Goal: Task Accomplishment & Management: Manage account settings

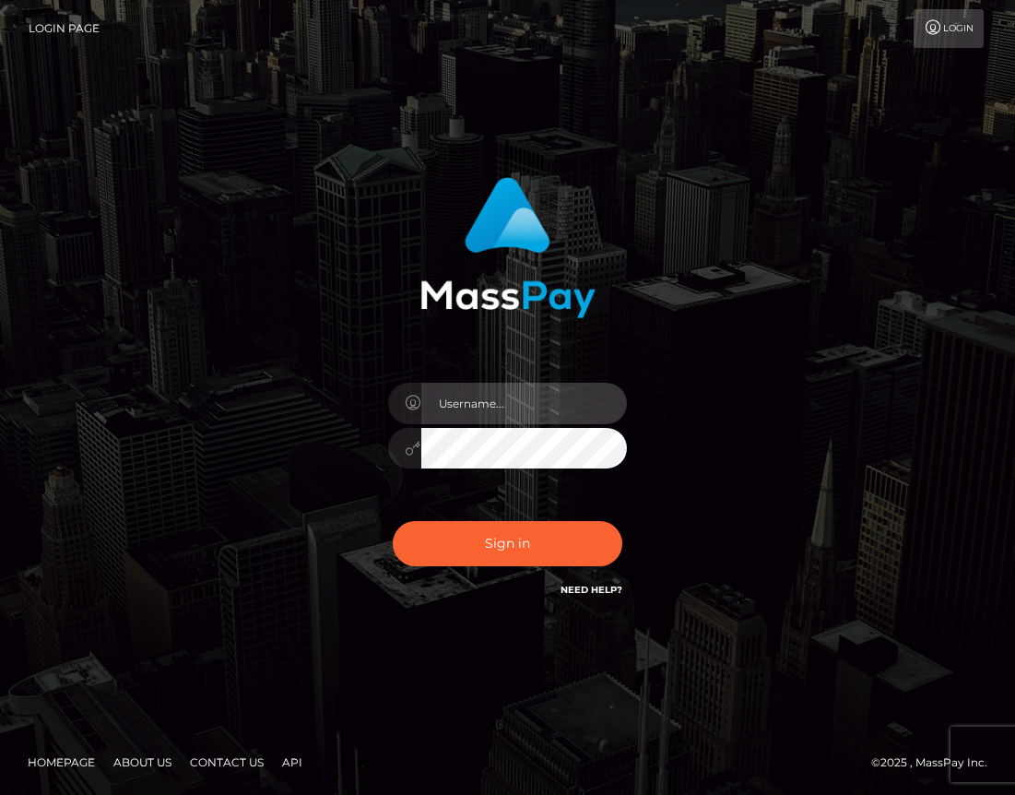
click at [473, 403] on input "text" at bounding box center [524, 403] width 207 height 41
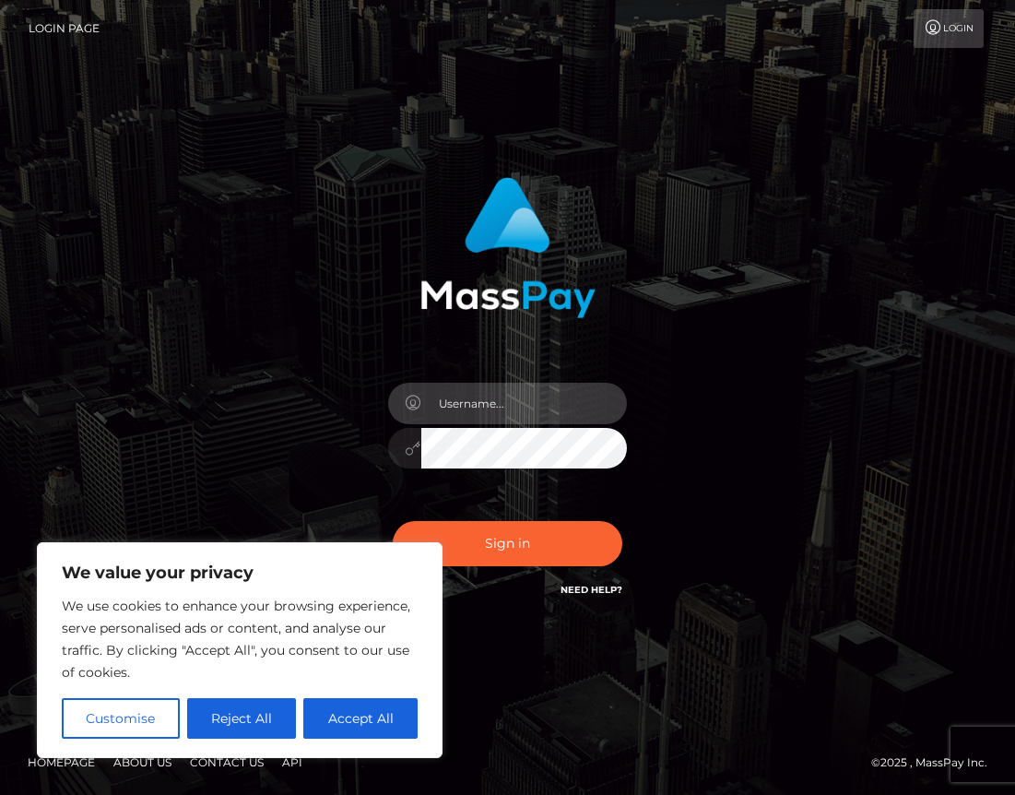
type input "[EMAIL_ADDRESS][DOMAIN_NAME]"
click at [405, 457] on div at bounding box center [404, 448] width 33 height 41
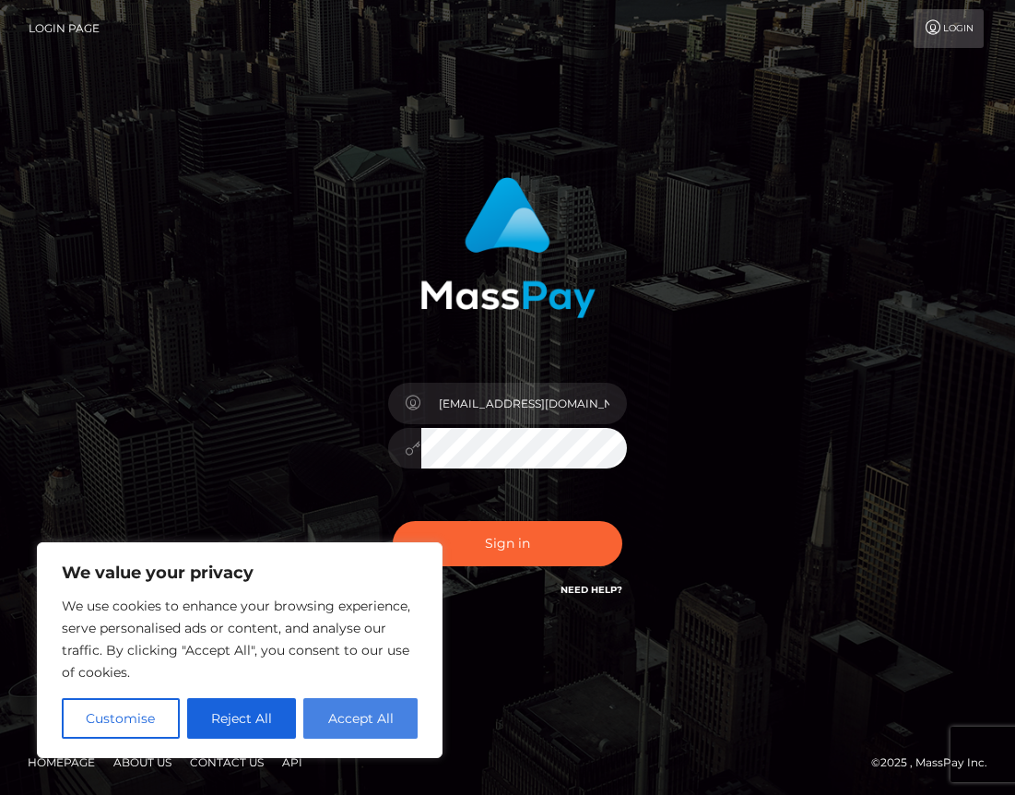
click at [363, 719] on button "Accept All" at bounding box center [360, 718] width 114 height 41
checkbox input "true"
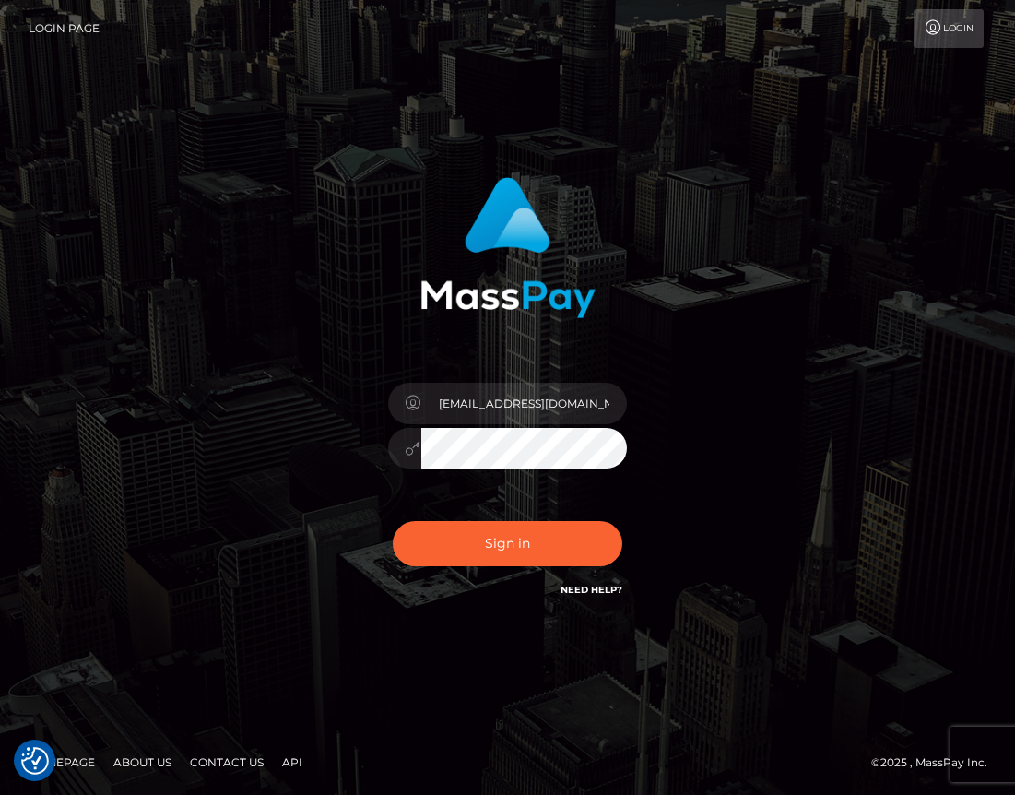
click at [417, 451] on icon at bounding box center [414, 448] width 16 height 15
click at [467, 546] on button "Sign in" at bounding box center [508, 543] width 230 height 45
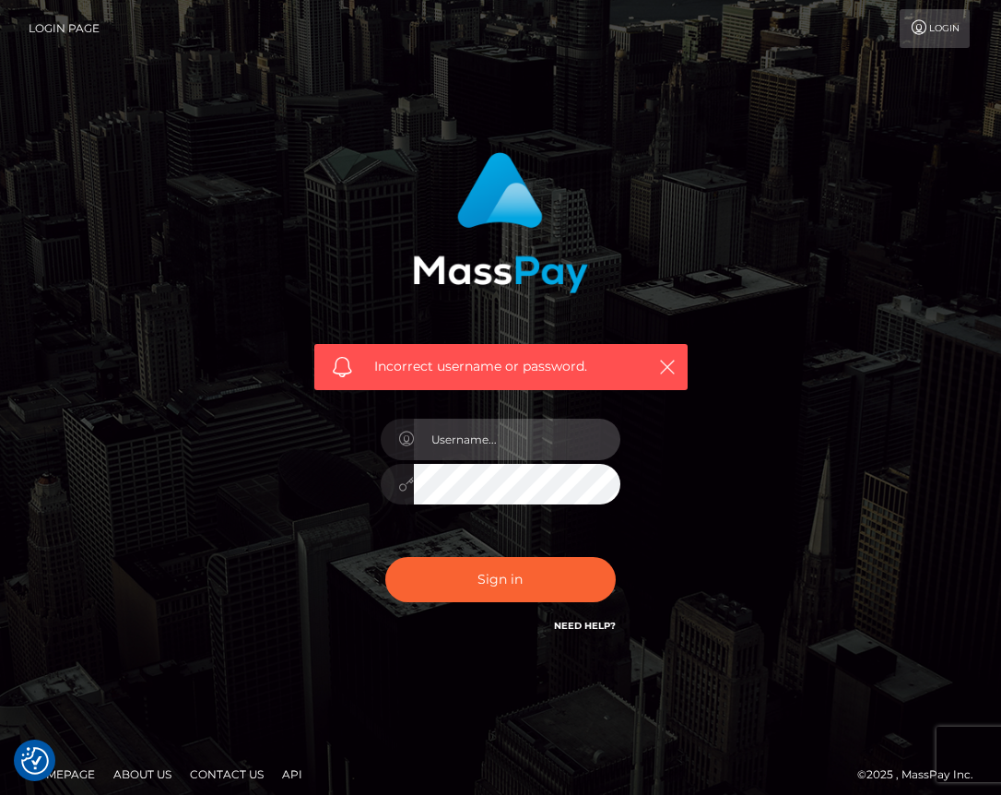
click at [486, 431] on input "text" at bounding box center [517, 439] width 207 height 41
type input "[EMAIL_ADDRESS][DOMAIN_NAME]"
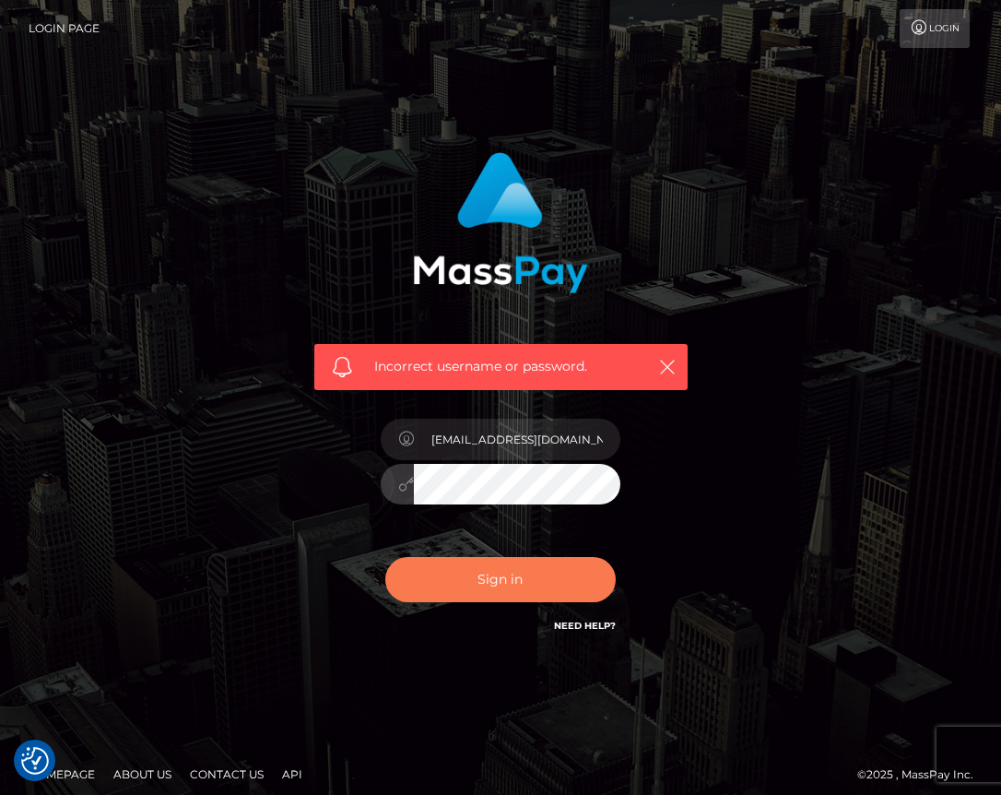
click at [475, 594] on button "Sign in" at bounding box center [500, 579] width 230 height 45
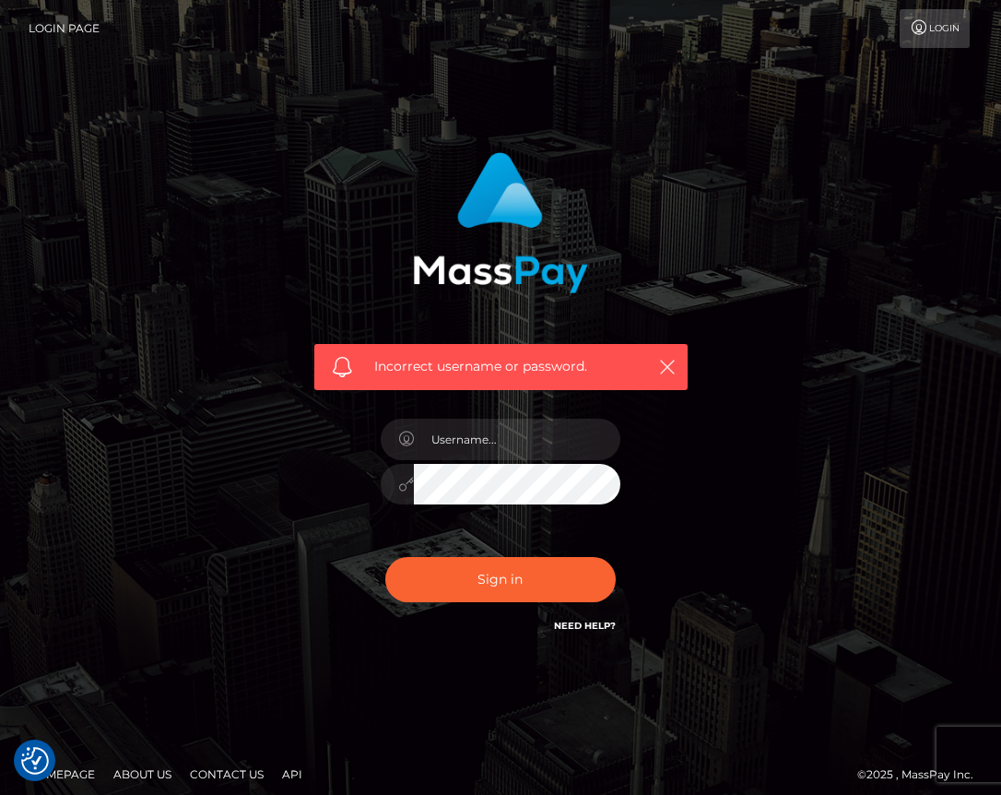
click at [574, 624] on link "Need Help?" at bounding box center [585, 626] width 62 height 12
type input "[EMAIL_ADDRESS][DOMAIN_NAME]"
click at [375, 481] on div "[EMAIL_ADDRESS][DOMAIN_NAME]" at bounding box center [500, 475] width 267 height 141
click at [385, 557] on button "Sign in" at bounding box center [500, 579] width 230 height 45
click at [446, 430] on input "text" at bounding box center [517, 439] width 207 height 41
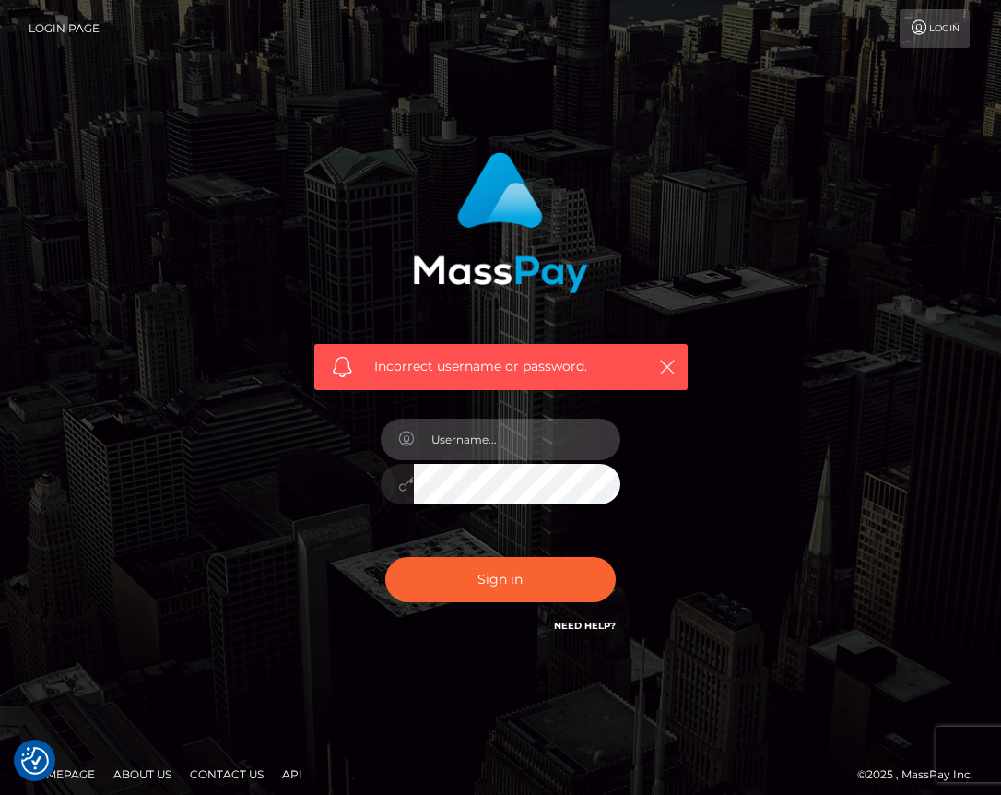
type input "[EMAIL_ADDRESS][DOMAIN_NAME]"
click at [266, 471] on div "Incorrect username or password. xbritsbabe@gmail.com" at bounding box center [500, 403] width 885 height 530
click at [385, 557] on button "Sign in" at bounding box center [500, 579] width 230 height 45
click at [488, 443] on input "text" at bounding box center [517, 439] width 207 height 41
type input "[EMAIL_ADDRESS][DOMAIN_NAME]"
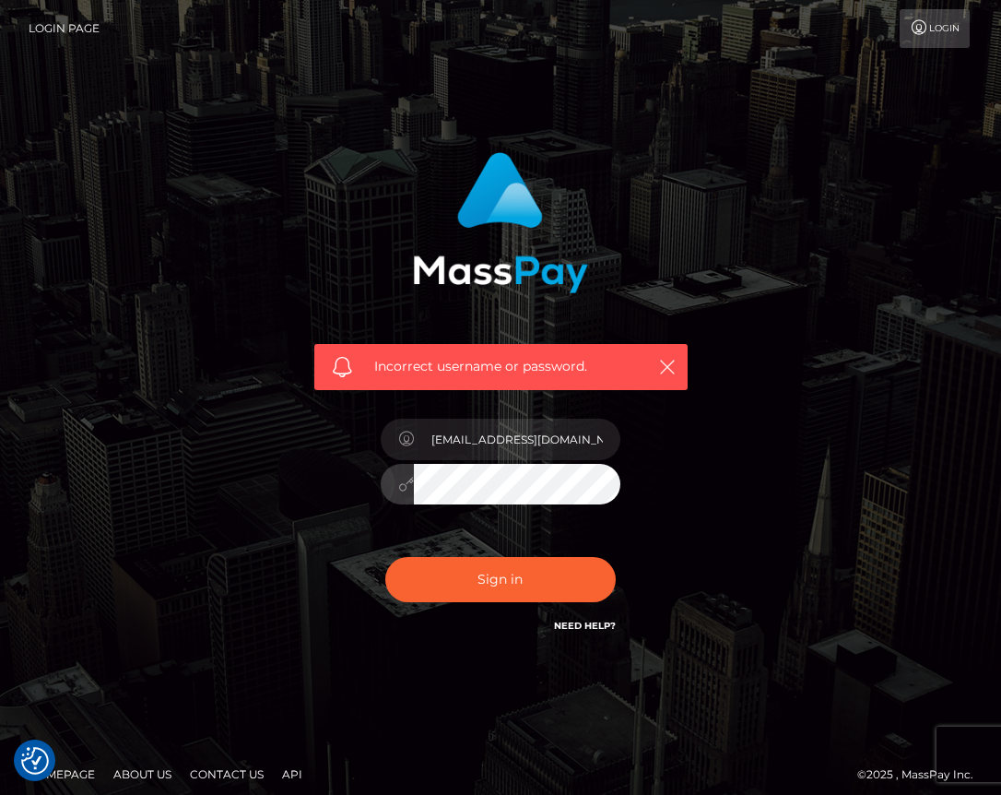
click at [386, 475] on div at bounding box center [501, 482] width 240 height 36
click at [385, 557] on button "Sign in" at bounding box center [500, 579] width 230 height 45
click at [562, 621] on link "Need Help?" at bounding box center [585, 626] width 62 height 12
click at [573, 629] on link "Need Help?" at bounding box center [585, 626] width 62 height 12
click at [609, 622] on link "Need Help?" at bounding box center [585, 626] width 62 height 12
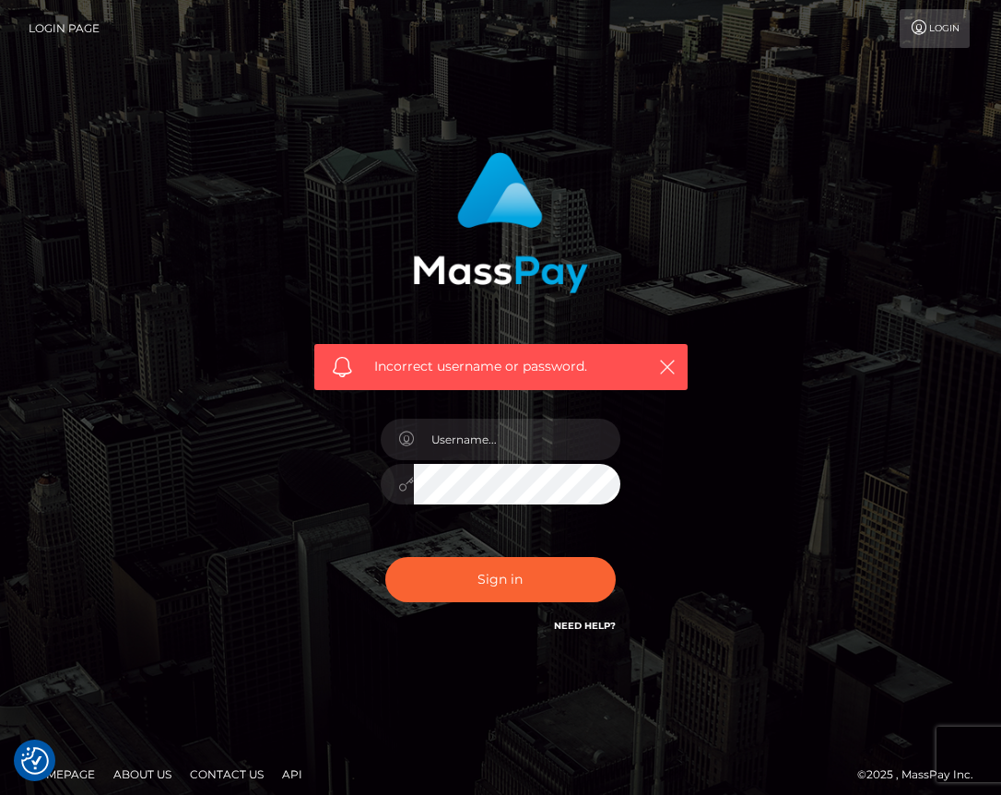
click at [609, 622] on link "Need Help?" at bounding box center [585, 626] width 62 height 12
click at [586, 621] on link "Need Help?" at bounding box center [585, 626] width 62 height 12
click at [595, 624] on link "Need Help?" at bounding box center [585, 626] width 62 height 12
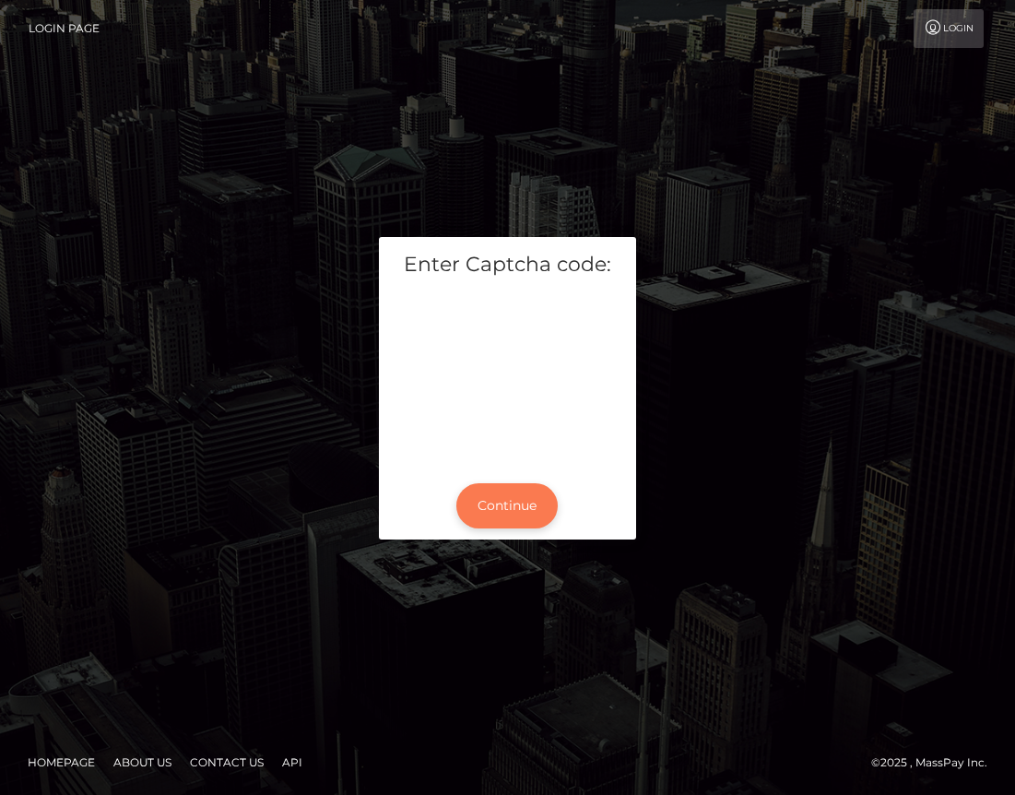
click at [518, 516] on button "Continue" at bounding box center [506, 505] width 101 height 45
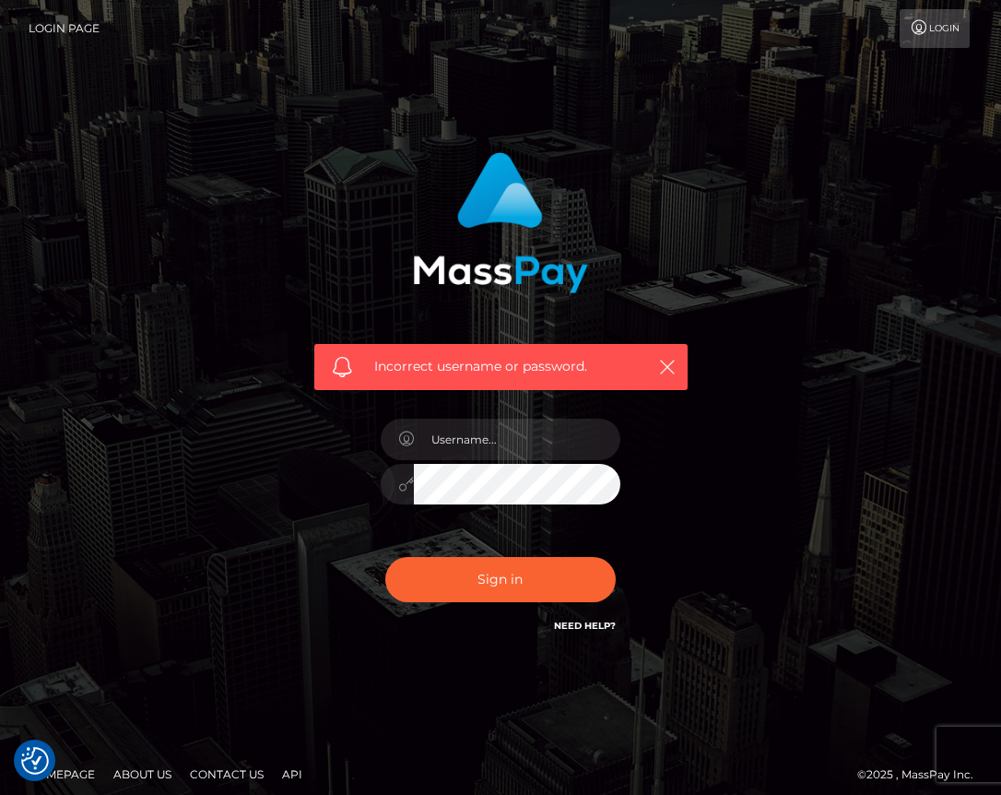
click at [582, 623] on link "Need Help?" at bounding box center [585, 626] width 62 height 12
click at [577, 628] on link "Need Help?" at bounding box center [585, 626] width 62 height 12
click at [563, 630] on link "Need Help?" at bounding box center [585, 626] width 62 height 12
click at [568, 624] on link "Need Help?" at bounding box center [585, 626] width 62 height 12
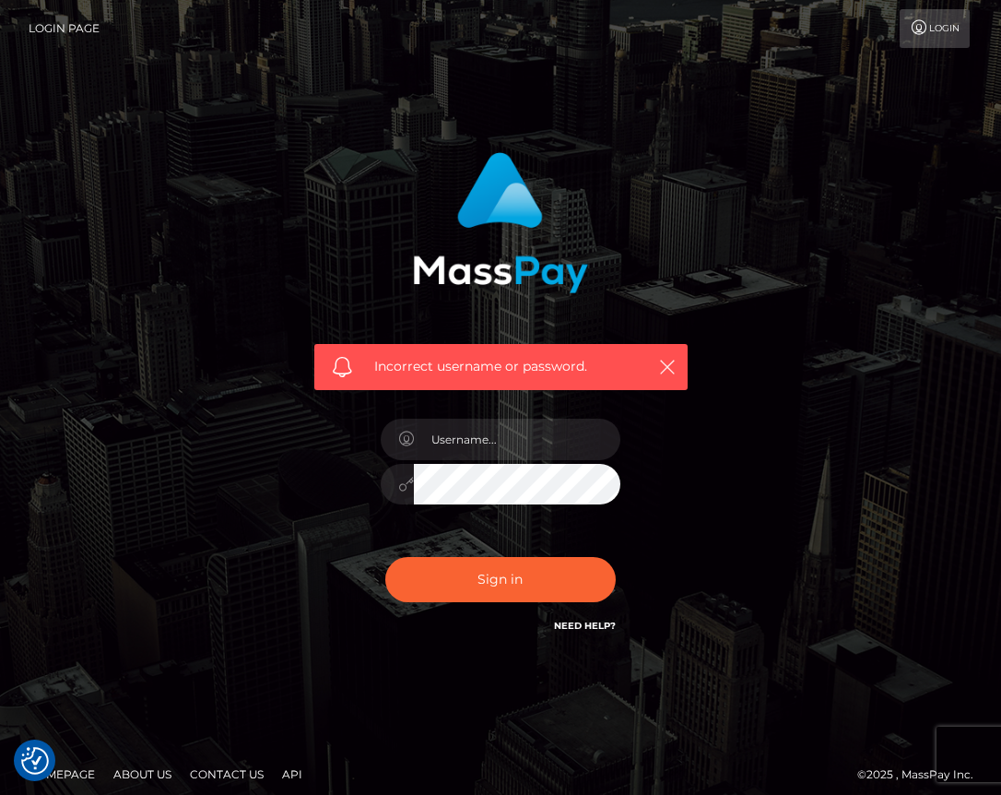
click at [568, 624] on link "Need Help?" at bounding box center [585, 626] width 62 height 12
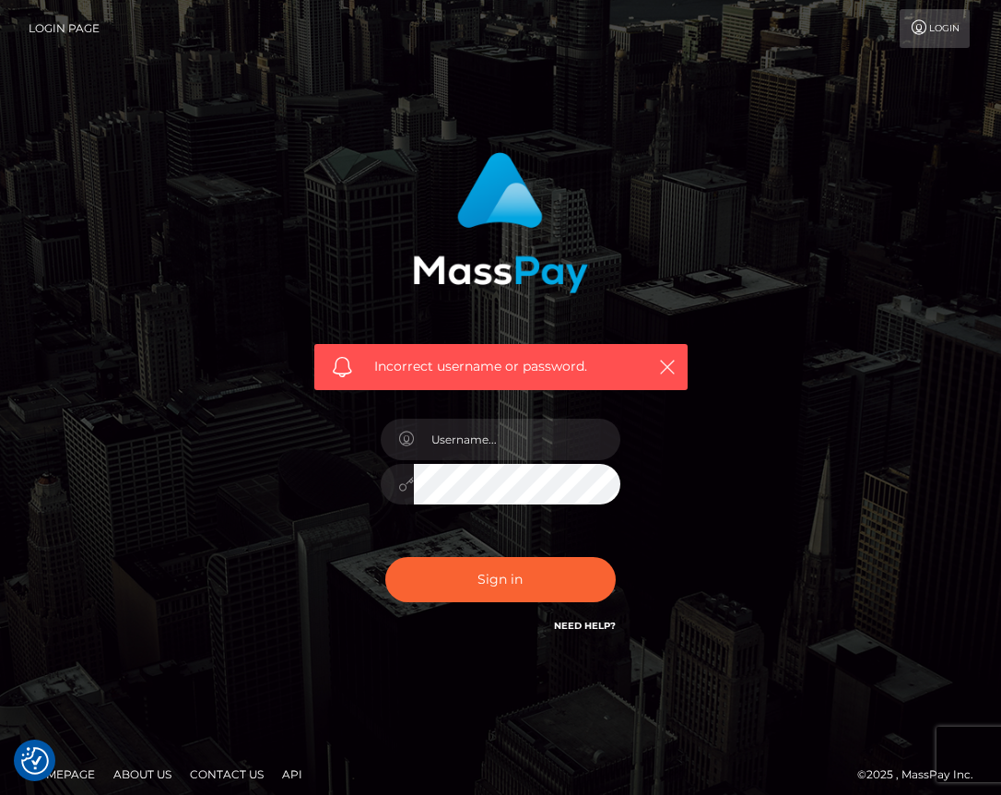
click at [568, 624] on link "Need Help?" at bounding box center [585, 626] width 62 height 12
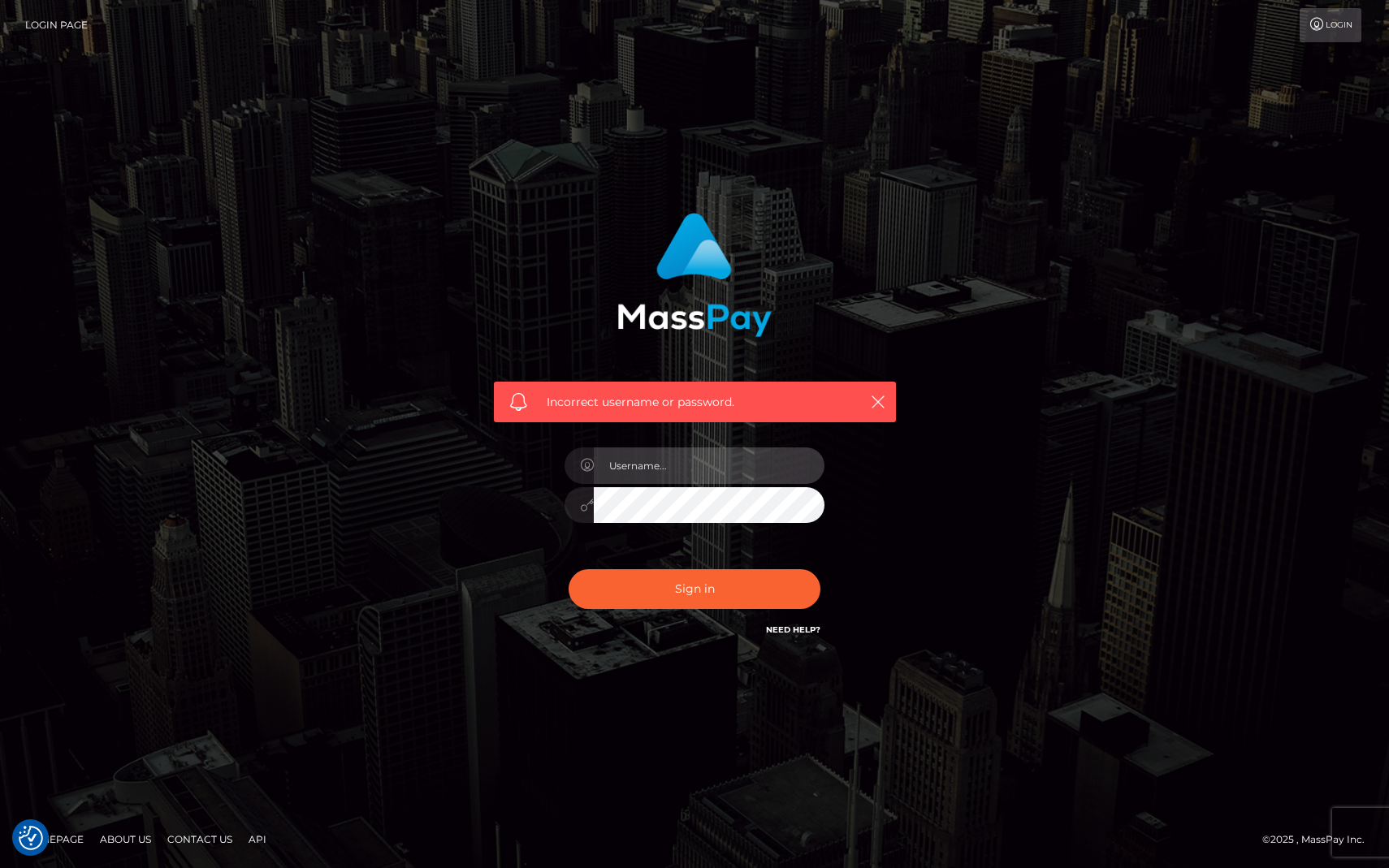
click at [619, 466] on input "text" at bounding box center [709, 465] width 231 height 36
type input "xbritsbabe@gmail.com"
click at [472, 465] on div "Incorrect username or password. xbritsbabe@gmail.com" at bounding box center [695, 434] width 451 height 467
click at [568, 569] on button "Sign in" at bounding box center [694, 588] width 252 height 40
click at [625, 479] on input "text" at bounding box center [709, 465] width 231 height 36
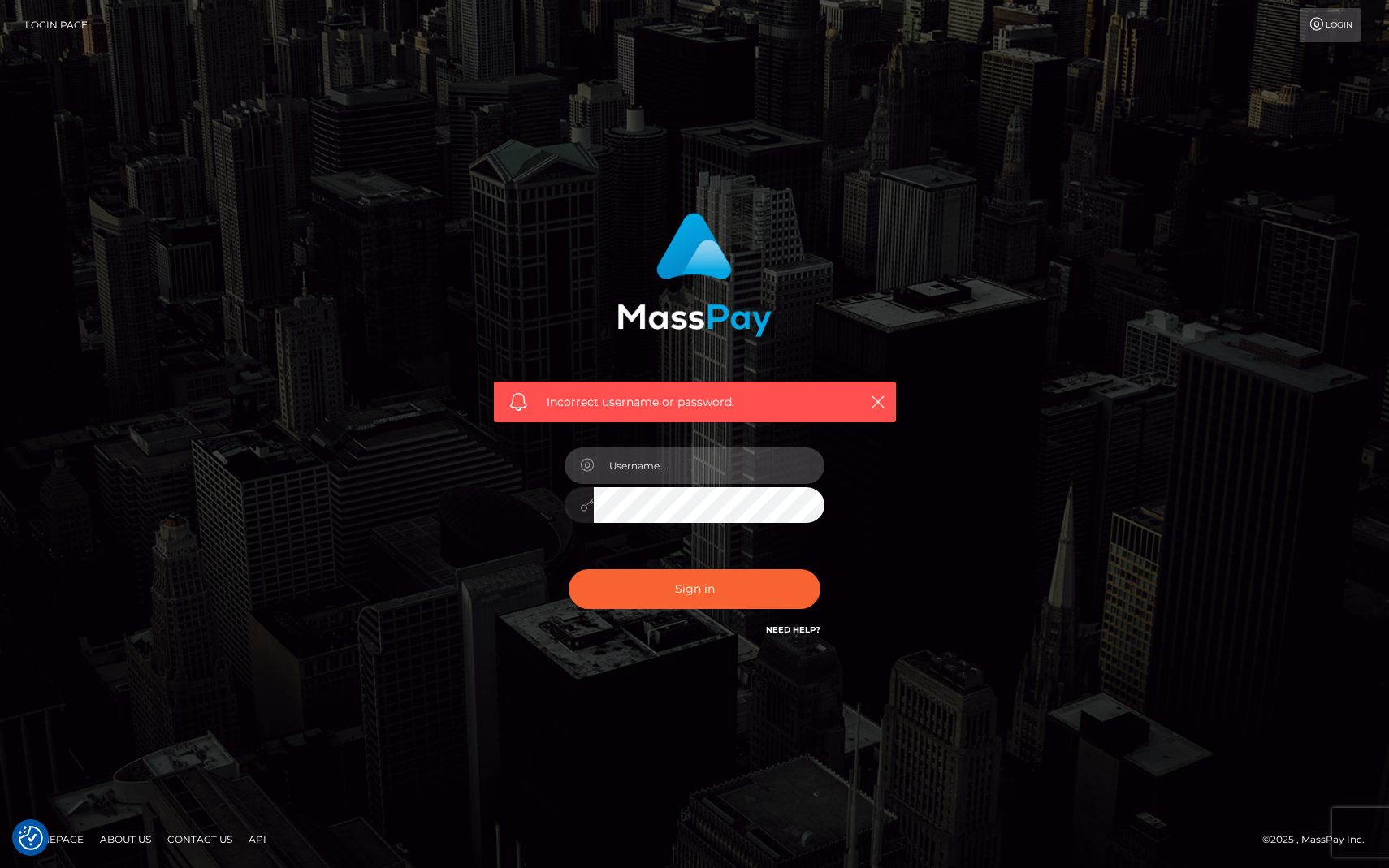
type input "[EMAIL_ADDRESS][DOMAIN_NAME]"
click at [519, 474] on div "Incorrect username or password. [EMAIL_ADDRESS][DOMAIN_NAME]" at bounding box center [695, 426] width 426 height 451
click at [568, 569] on button "Sign in" at bounding box center [694, 588] width 252 height 40
click at [587, 460] on icon at bounding box center [587, 465] width 14 height 13
click at [645, 452] on input "text" at bounding box center [709, 465] width 231 height 36
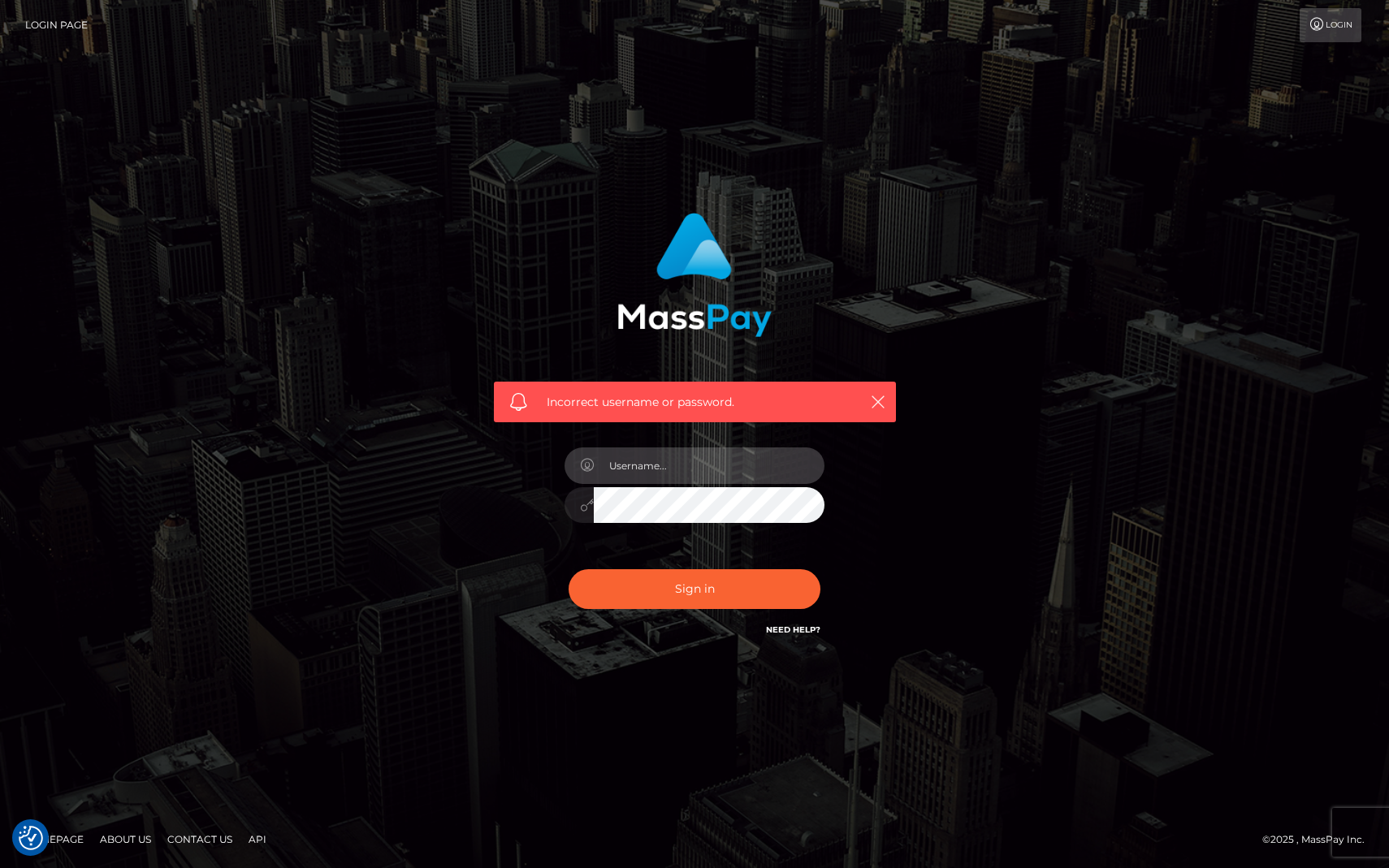
type input "xbritsbabe@gmail.com"
click at [504, 492] on div "Incorrect username or password. xbritsbabe@gmail.com" at bounding box center [695, 426] width 426 height 451
click at [568, 569] on button "Sign in" at bounding box center [694, 588] width 252 height 40
